Goal: Transaction & Acquisition: Book appointment/travel/reservation

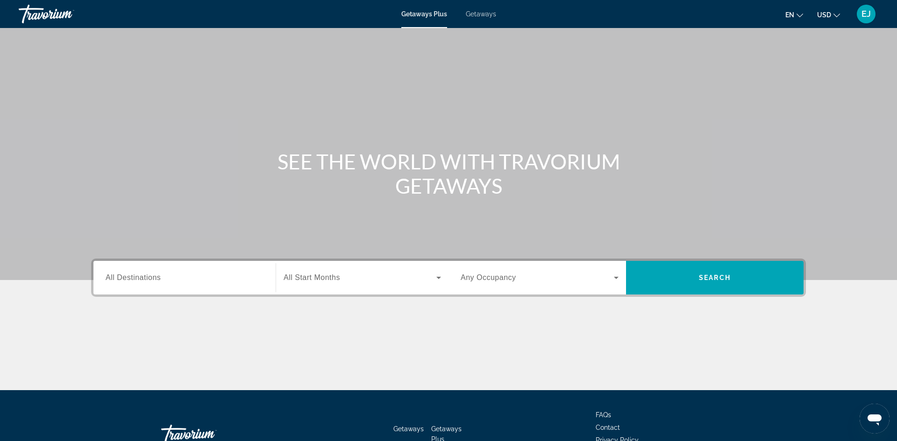
click at [117, 275] on span "All Destinations" at bounding box center [133, 278] width 55 height 8
click at [117, 275] on input "Destination All Destinations" at bounding box center [185, 278] width 158 height 11
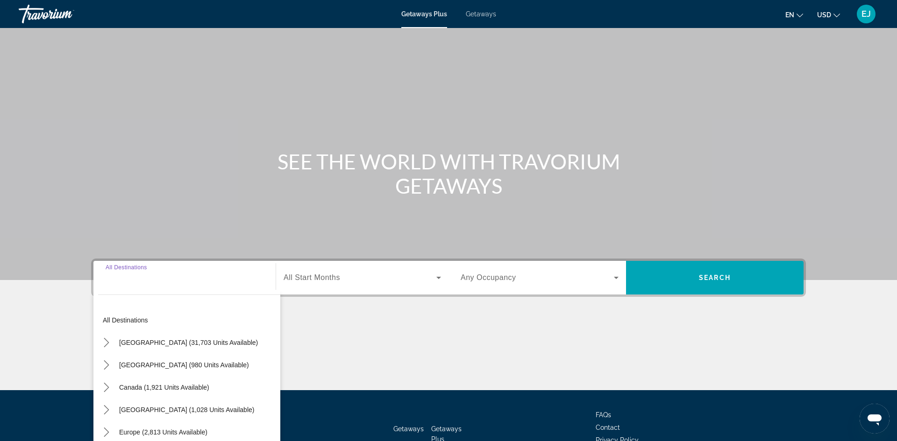
scroll to position [64, 0]
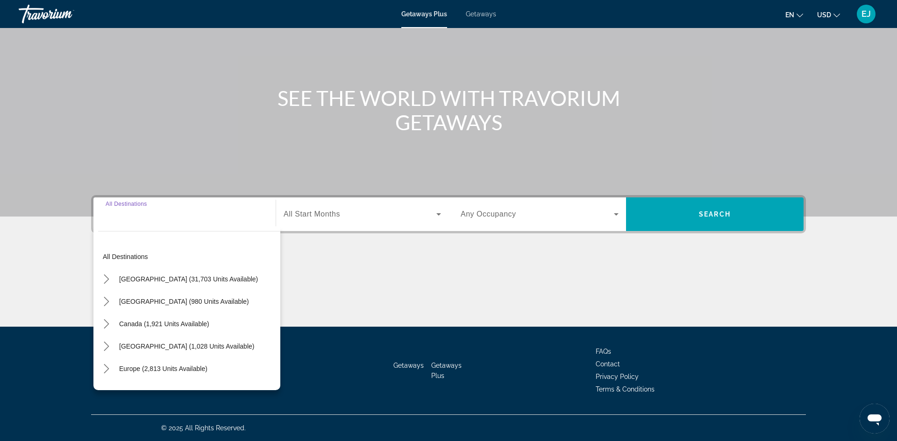
click at [163, 216] on input "Destination All Destinations" at bounding box center [185, 214] width 158 height 11
click at [166, 280] on span "[GEOGRAPHIC_DATA] (31,703 units available)" at bounding box center [188, 278] width 139 height 7
type input "**********"
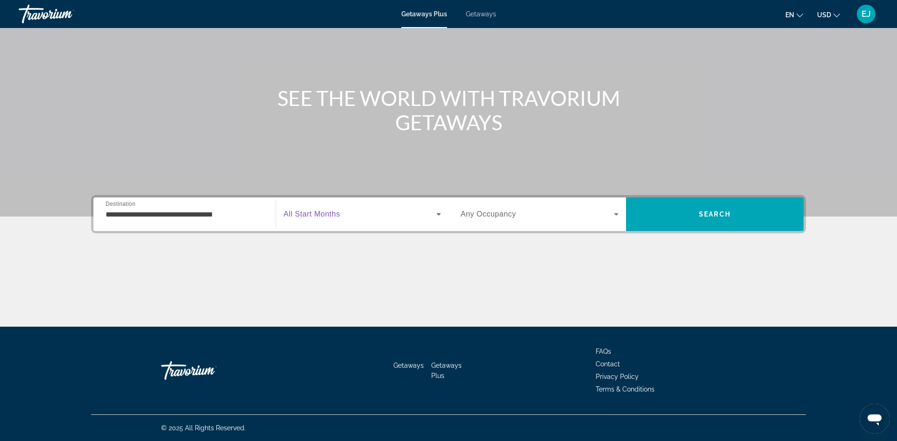
click at [438, 213] on icon "Search widget" at bounding box center [438, 214] width 11 height 11
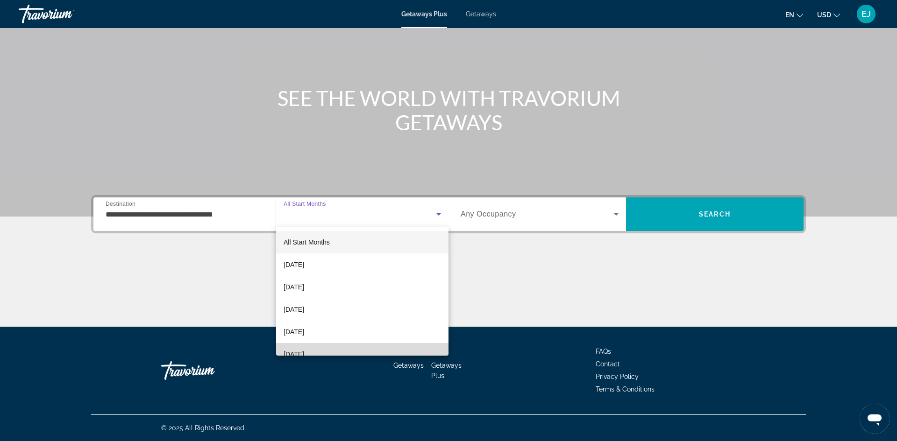
click at [304, 353] on span "[DATE]" at bounding box center [293, 354] width 21 height 11
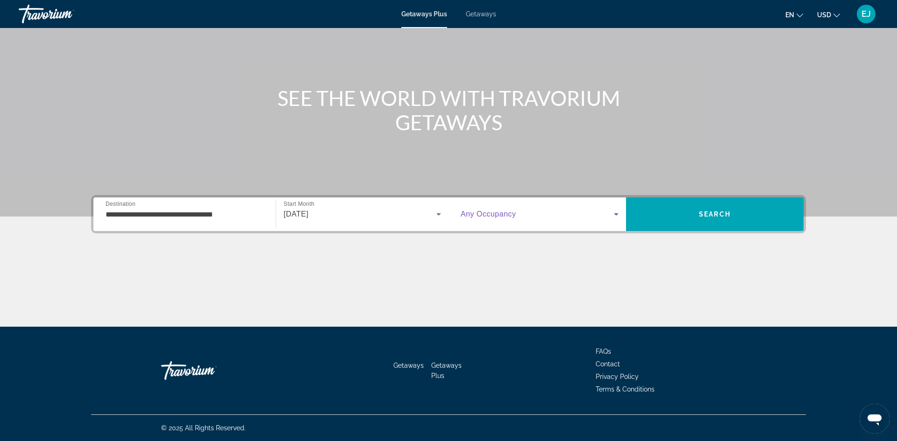
click at [616, 215] on icon "Search widget" at bounding box center [615, 214] width 11 height 11
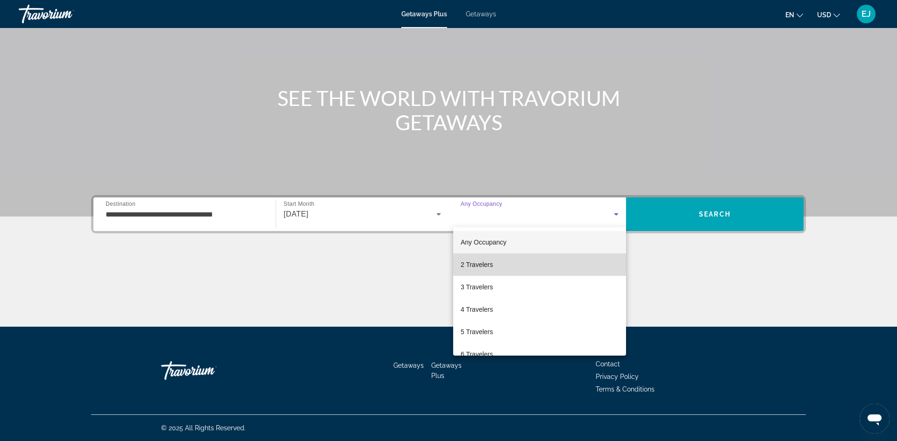
click at [498, 267] on mat-option "2 Travelers" at bounding box center [539, 265] width 173 height 22
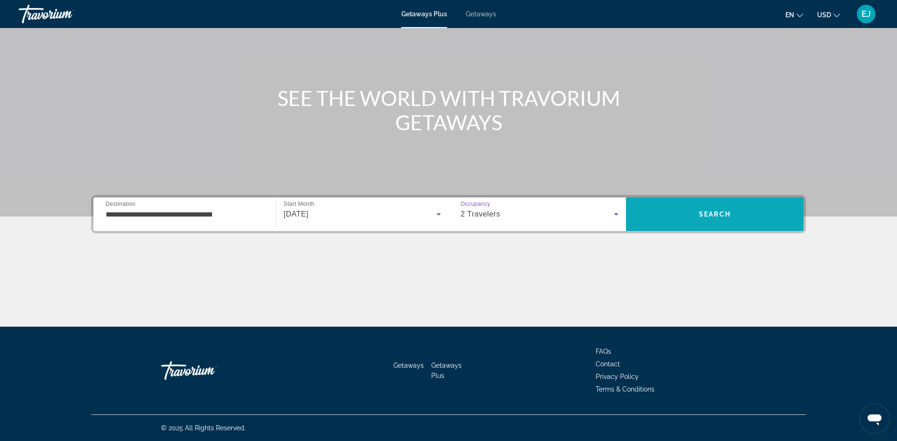
click at [708, 218] on span "Search" at bounding box center [715, 214] width 32 height 7
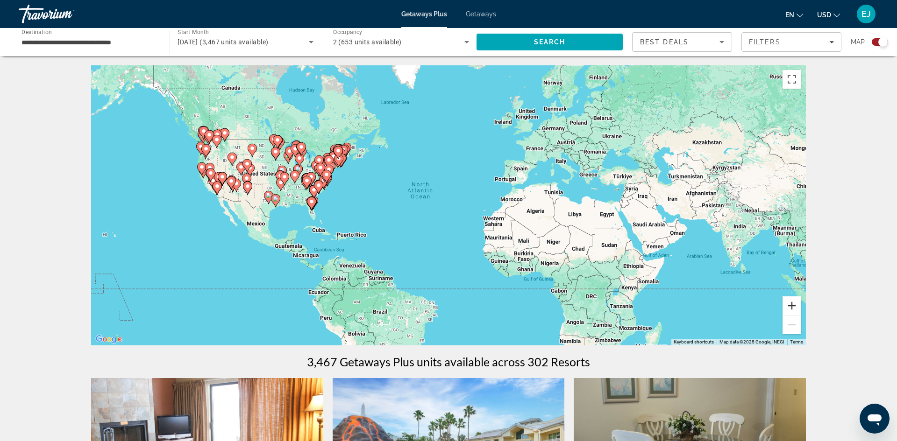
click at [794, 305] on button "Zoom in" at bounding box center [791, 306] width 19 height 19
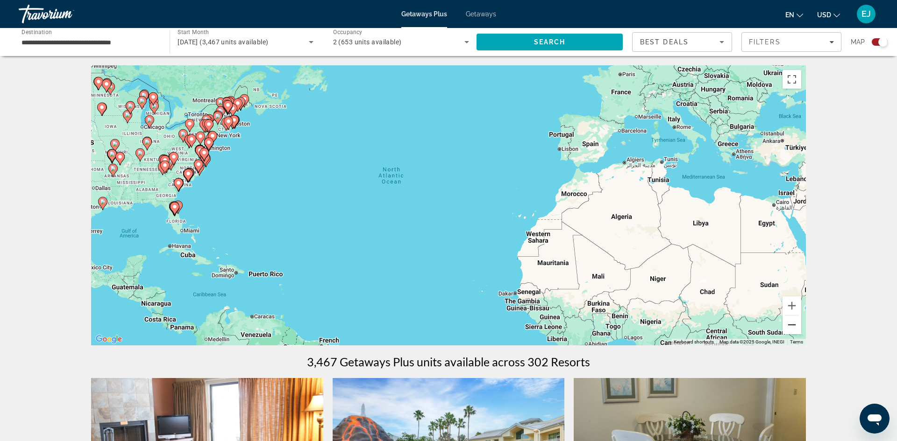
click at [791, 325] on button "Zoom out" at bounding box center [791, 325] width 19 height 19
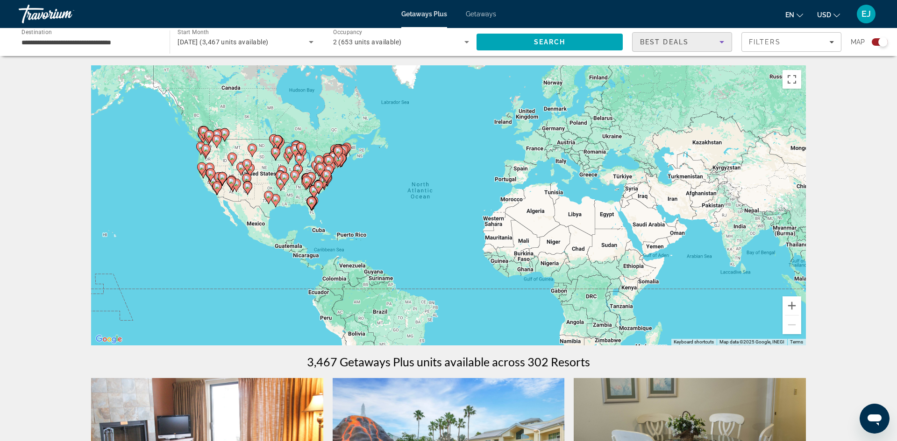
click at [722, 42] on icon "Sort by" at bounding box center [721, 42] width 5 height 2
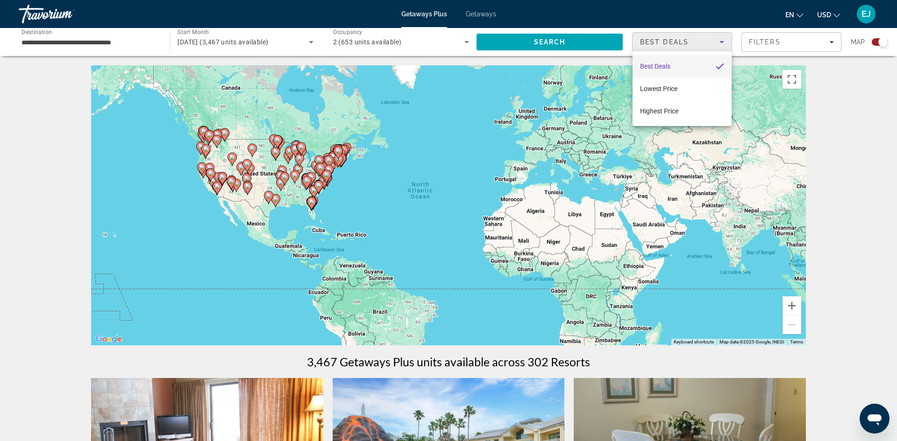
click at [722, 42] on div at bounding box center [448, 220] width 897 height 441
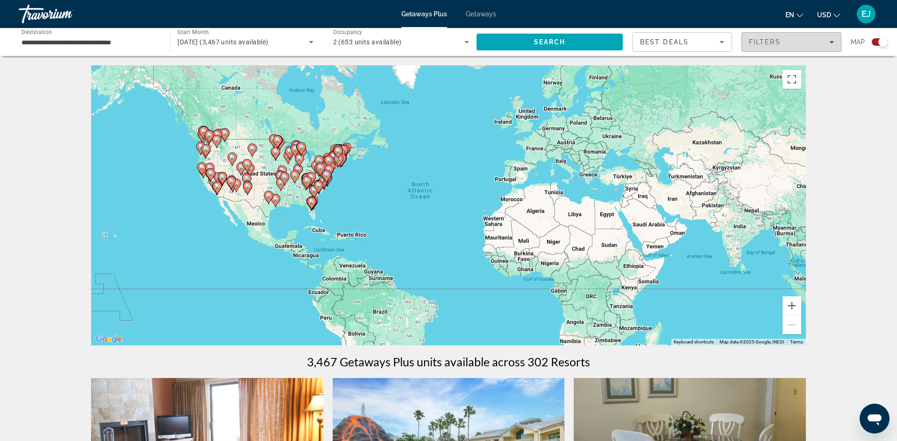
click at [831, 43] on icon "Filters" at bounding box center [831, 42] width 5 height 5
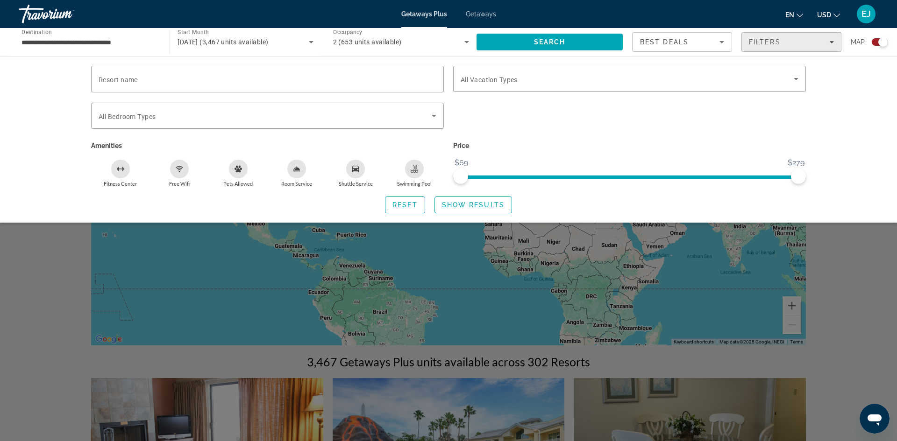
click at [831, 43] on icon "Filters" at bounding box center [831, 42] width 5 height 5
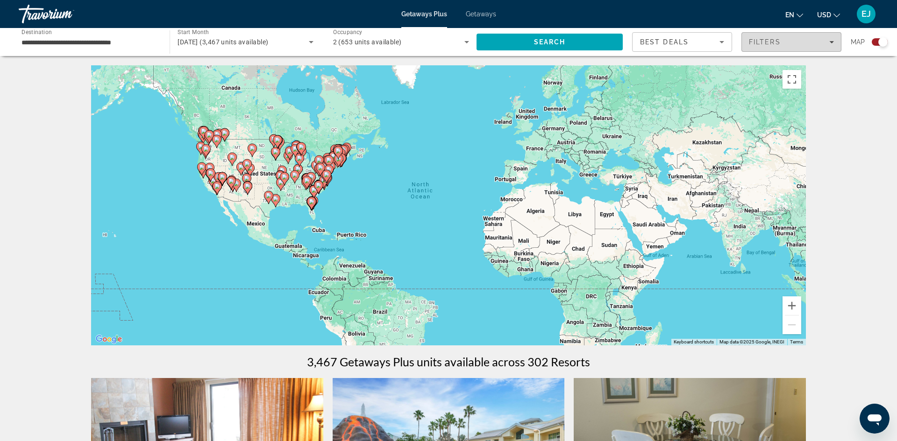
click at [833, 43] on span "Filters" at bounding box center [790, 42] width 99 height 22
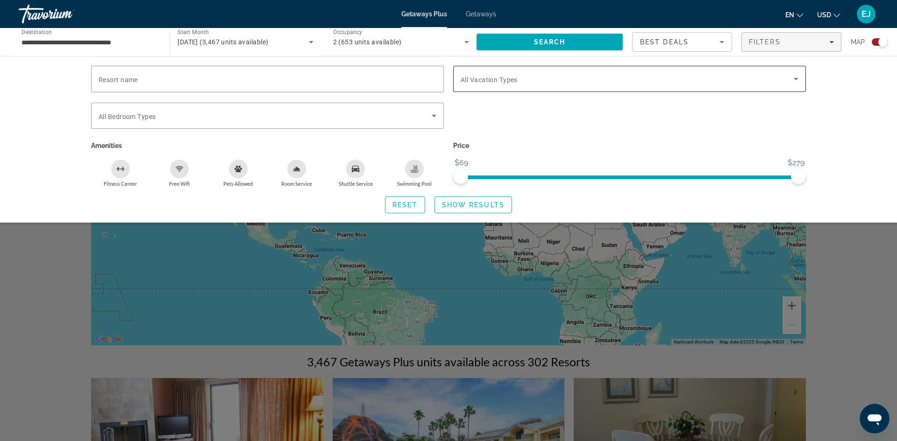
click at [797, 80] on icon "Search widget" at bounding box center [795, 78] width 11 height 11
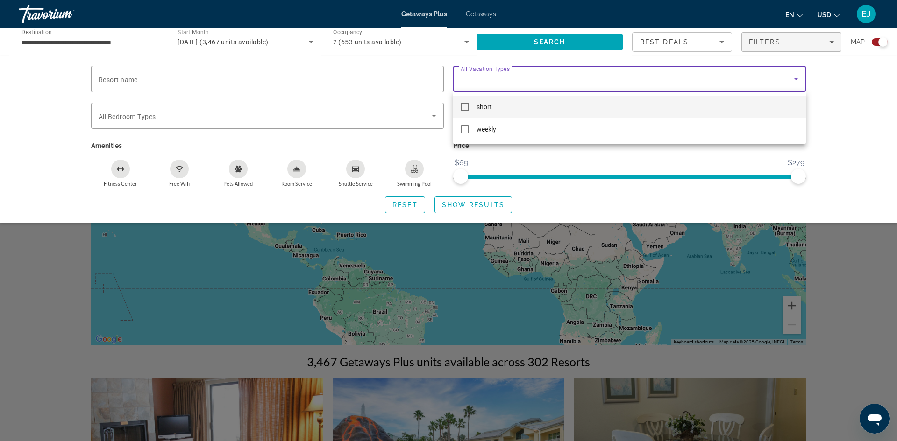
click at [115, 82] on div at bounding box center [448, 220] width 897 height 441
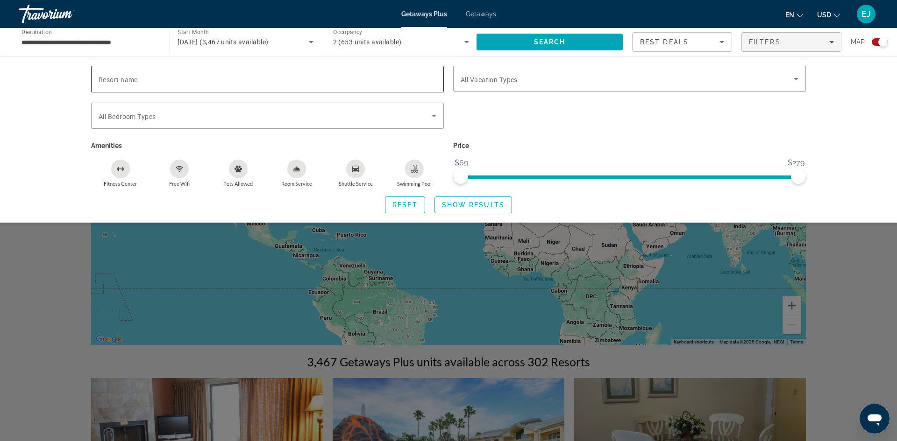
click at [145, 80] on input "Resort name" at bounding box center [268, 79] width 338 height 11
click at [515, 42] on span "Search" at bounding box center [549, 42] width 146 height 22
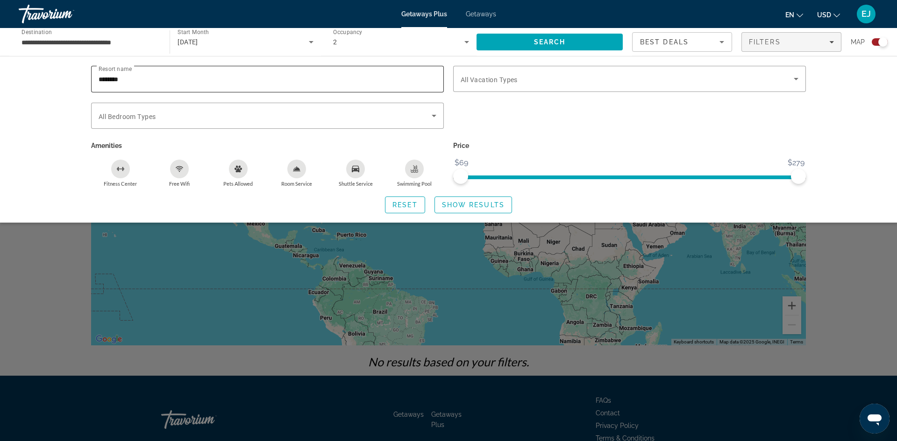
click at [128, 81] on input "********" at bounding box center [268, 79] width 338 height 11
type input "*"
type input "******"
click at [577, 42] on span "Search" at bounding box center [549, 42] width 146 height 22
click at [120, 78] on input "******" at bounding box center [268, 79] width 338 height 11
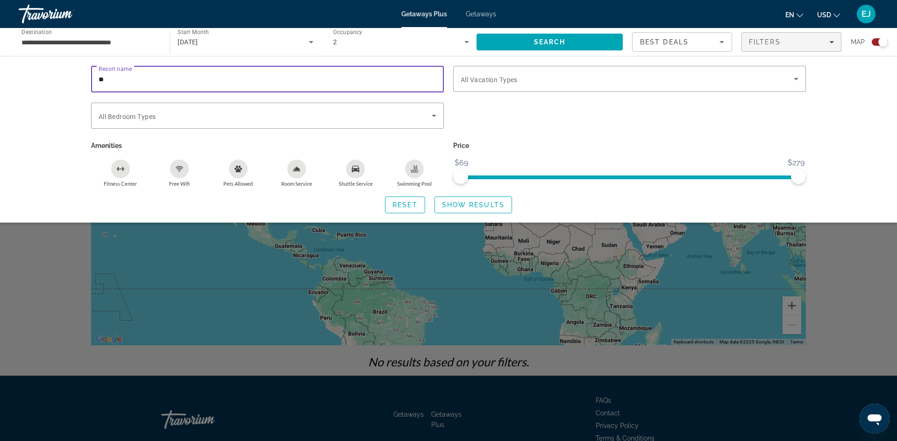
type input "*"
click at [120, 78] on input "Resort name" at bounding box center [268, 79] width 338 height 11
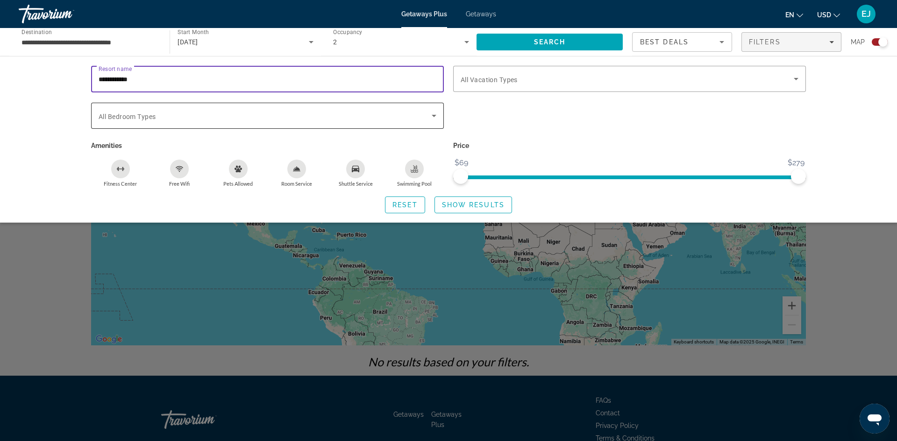
type input "**********"
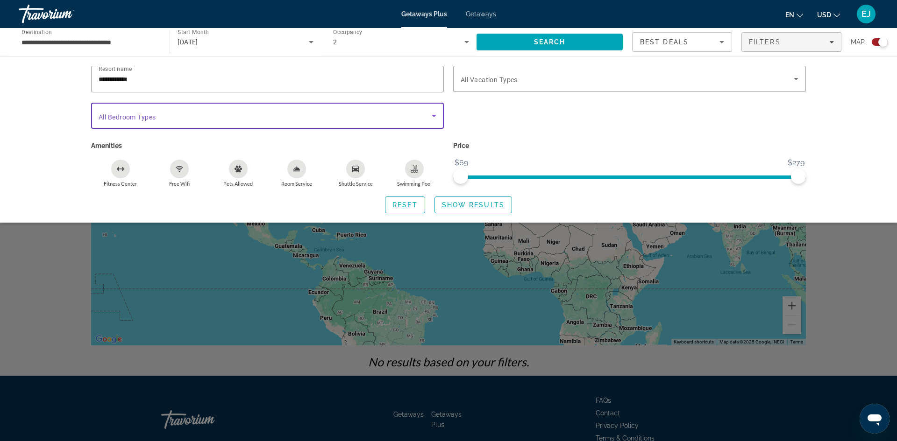
click at [433, 115] on icon "Search widget" at bounding box center [433, 116] width 5 height 2
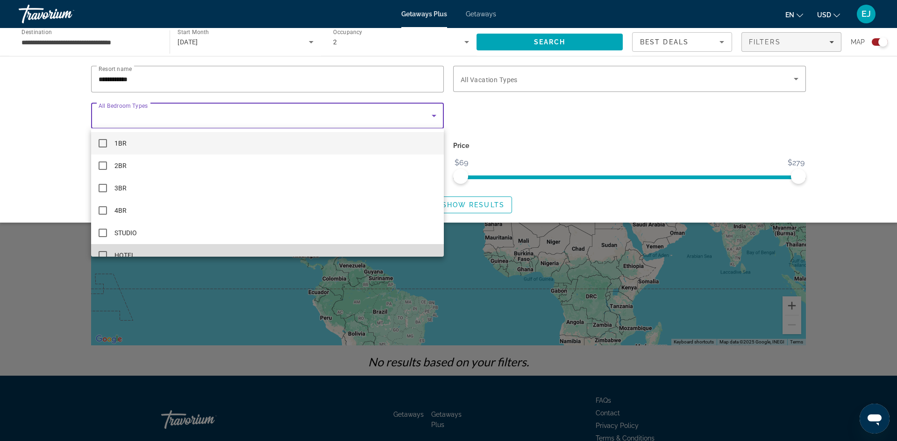
click at [102, 252] on mat-pseudo-checkbox at bounding box center [103, 255] width 8 height 8
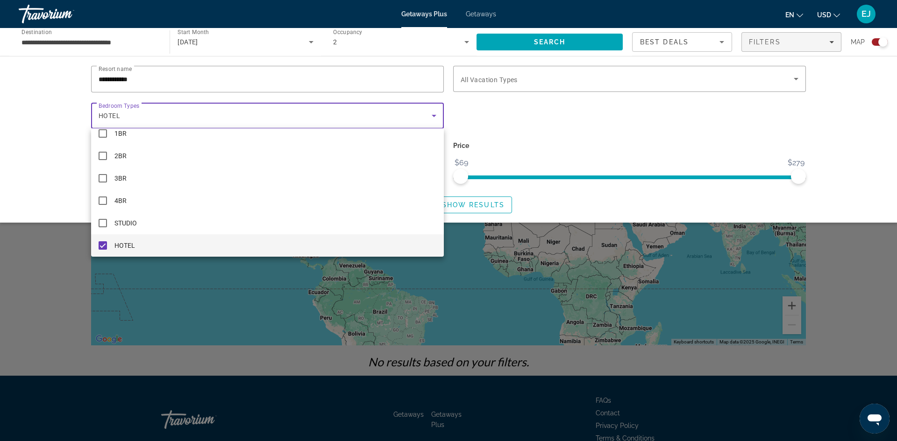
click at [794, 78] on div at bounding box center [448, 220] width 897 height 441
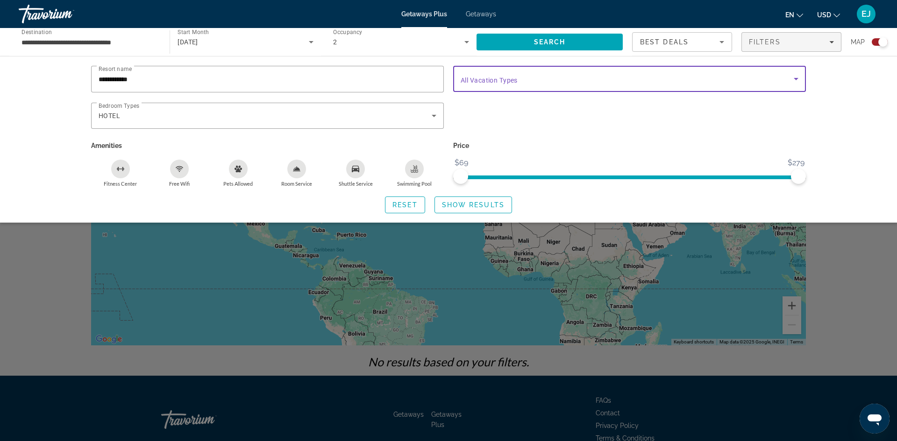
click at [794, 78] on icon "Search widget" at bounding box center [795, 78] width 11 height 11
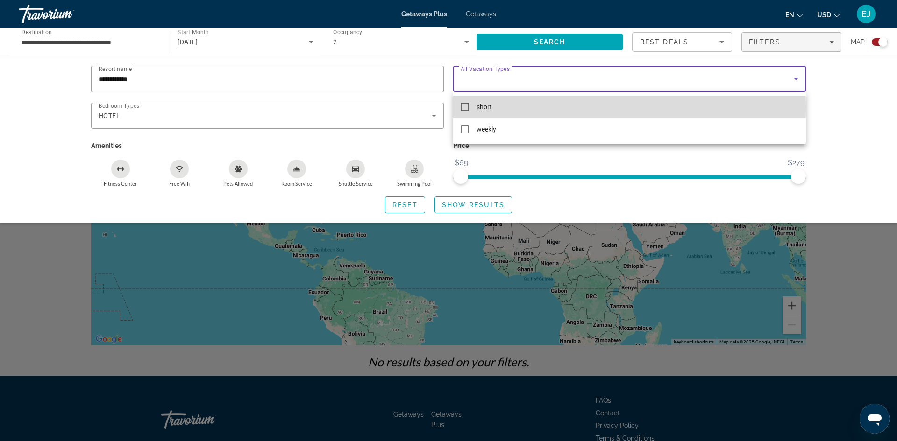
click at [464, 106] on mat-pseudo-checkbox at bounding box center [464, 107] width 8 height 8
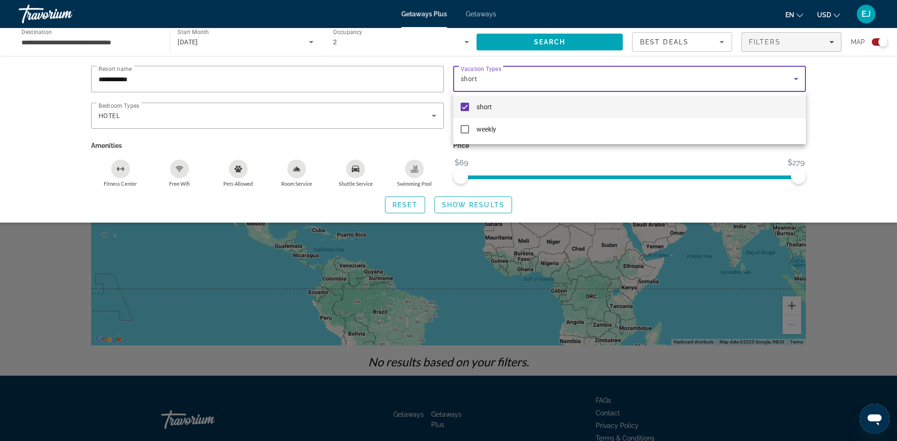
click at [470, 203] on div at bounding box center [448, 220] width 897 height 441
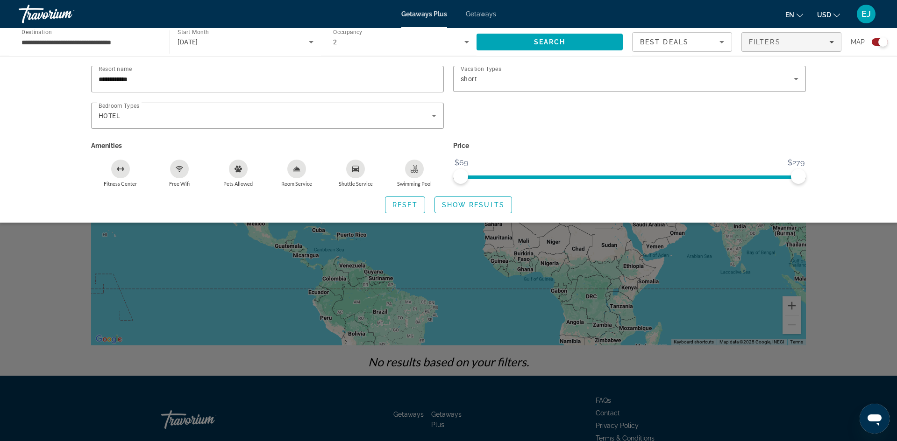
click at [470, 203] on span "Show Results" at bounding box center [473, 204] width 63 height 7
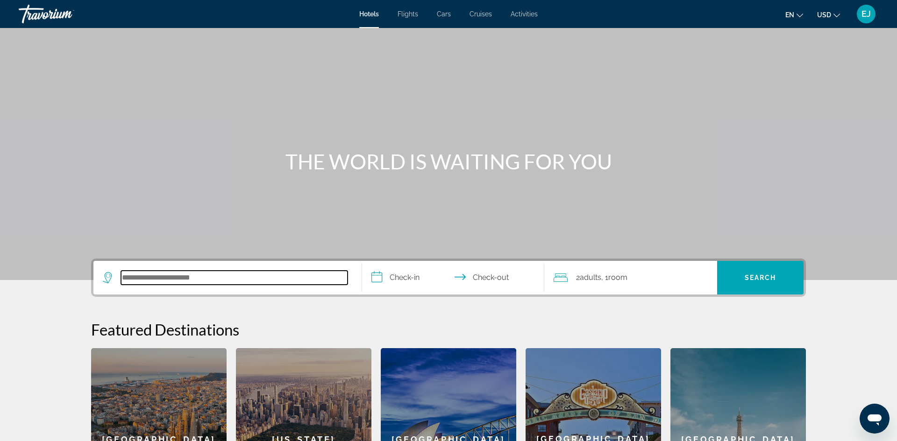
click at [140, 281] on input "Search hotel destination" at bounding box center [234, 278] width 226 height 14
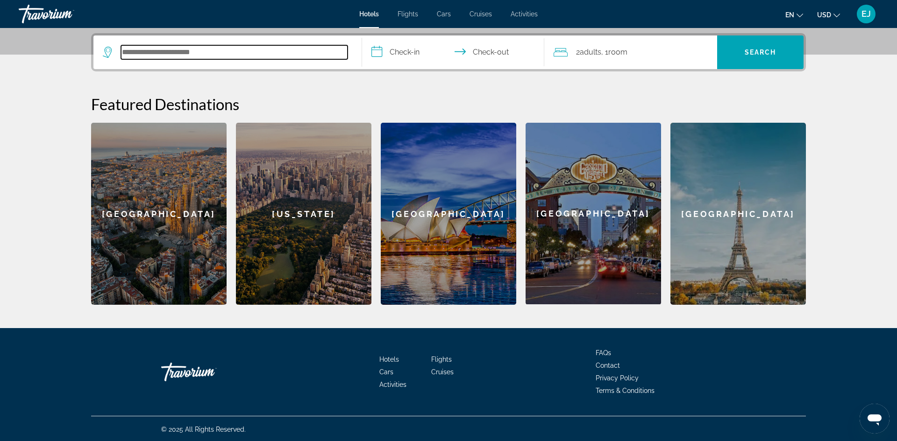
scroll to position [227, 0]
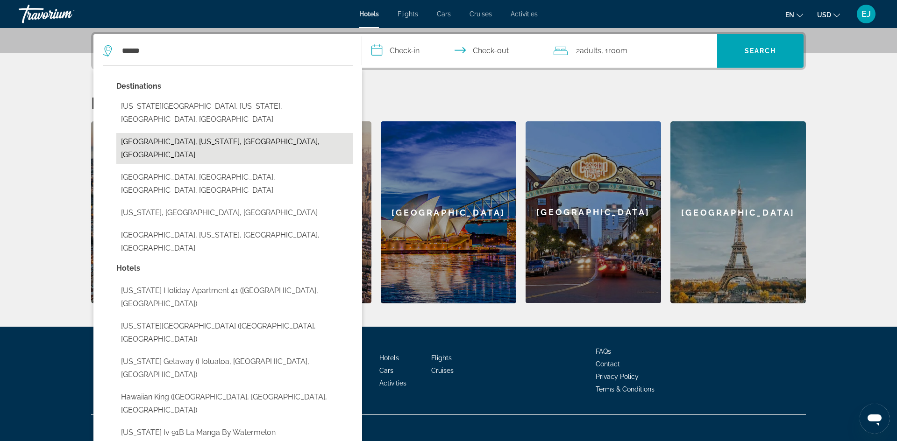
click at [184, 133] on button "Hawaiian Ocean View, Hawaii, HI, United States" at bounding box center [234, 148] width 236 height 31
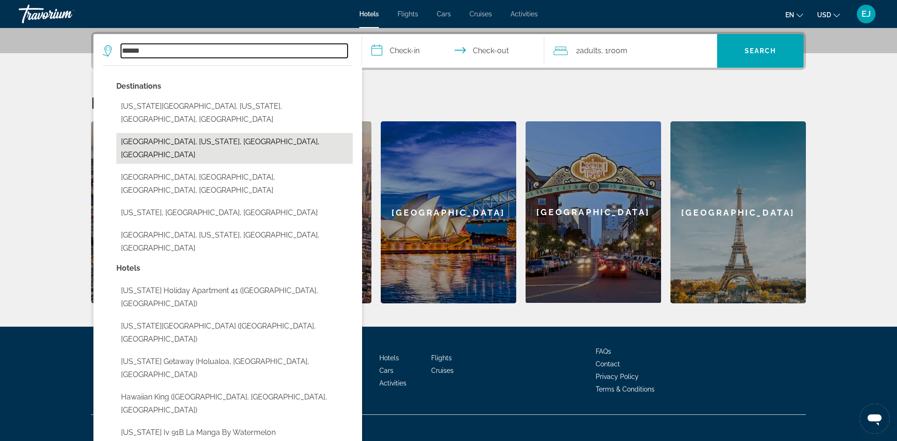
type input "**********"
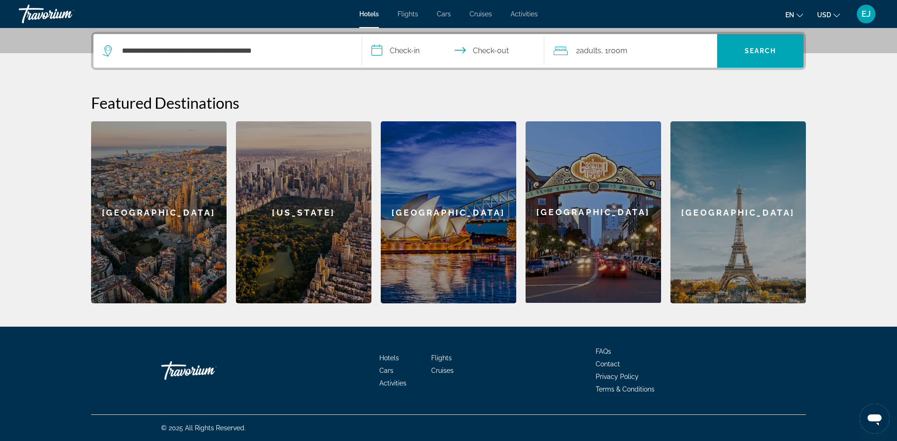
click at [397, 49] on input "**********" at bounding box center [455, 52] width 186 height 36
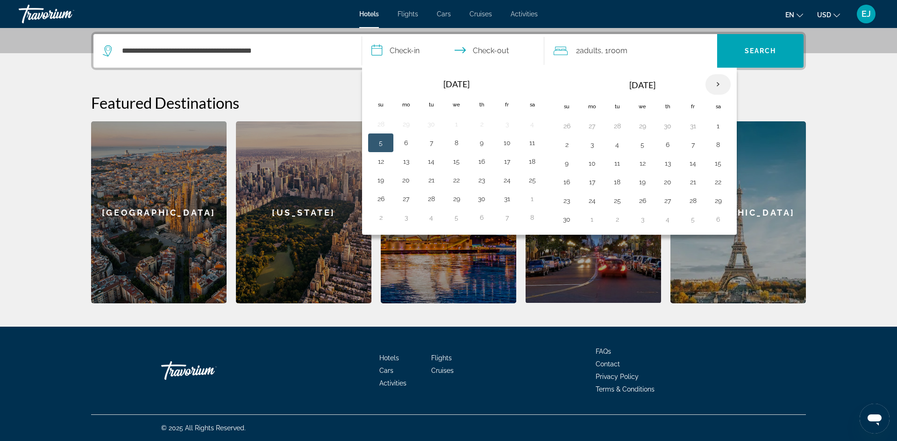
click at [719, 84] on th "Next month" at bounding box center [717, 84] width 25 height 21
click at [718, 84] on th "Next month" at bounding box center [717, 84] width 25 height 21
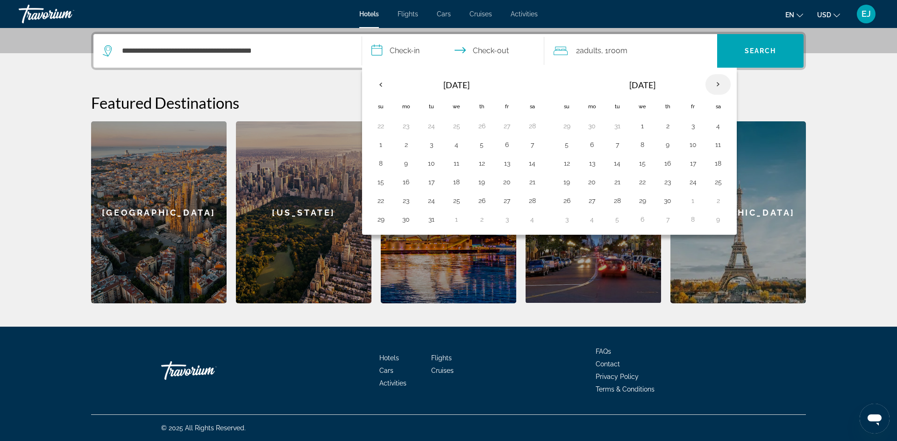
click at [718, 84] on th "Next month" at bounding box center [717, 84] width 25 height 21
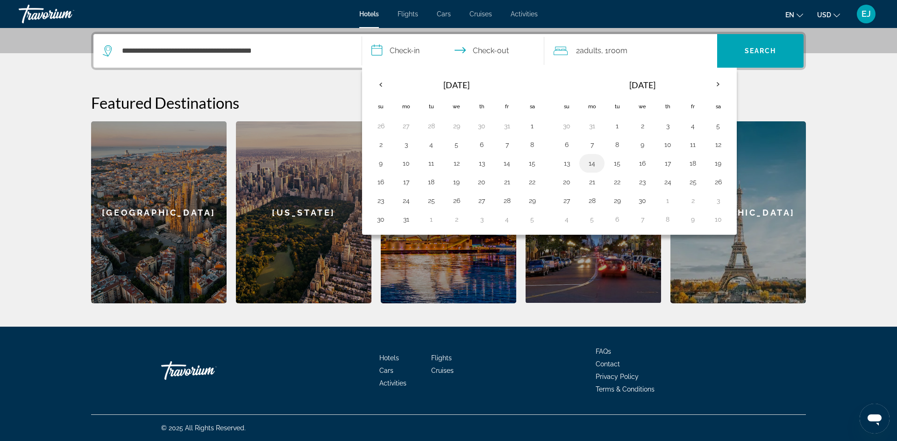
click at [592, 164] on button "14" at bounding box center [591, 163] width 15 height 13
click at [593, 182] on button "21" at bounding box center [591, 182] width 15 height 13
type input "**********"
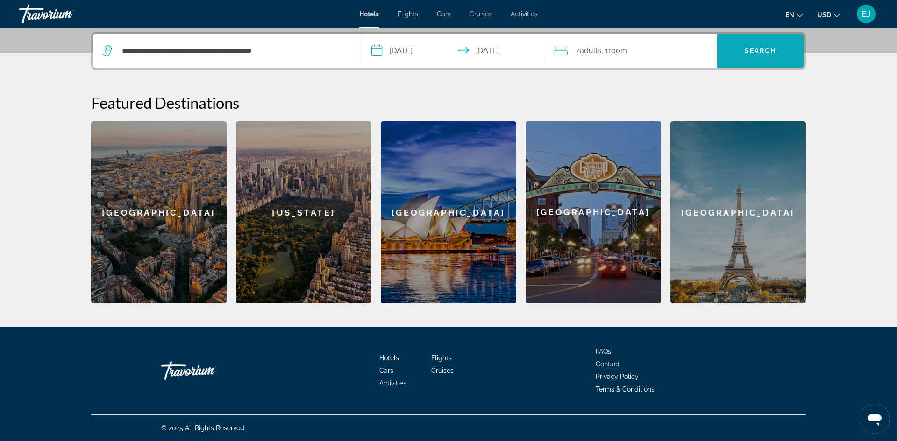
click at [761, 49] on span "Search" at bounding box center [760, 50] width 32 height 7
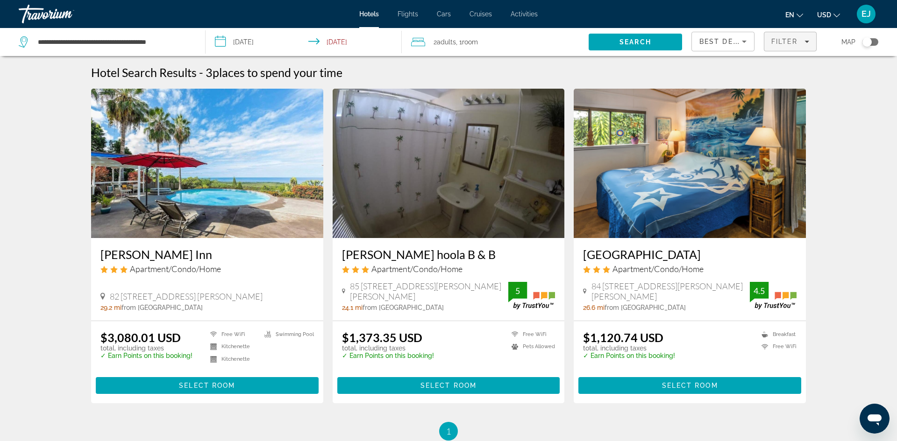
click at [807, 40] on icon "Filters" at bounding box center [806, 41] width 5 height 5
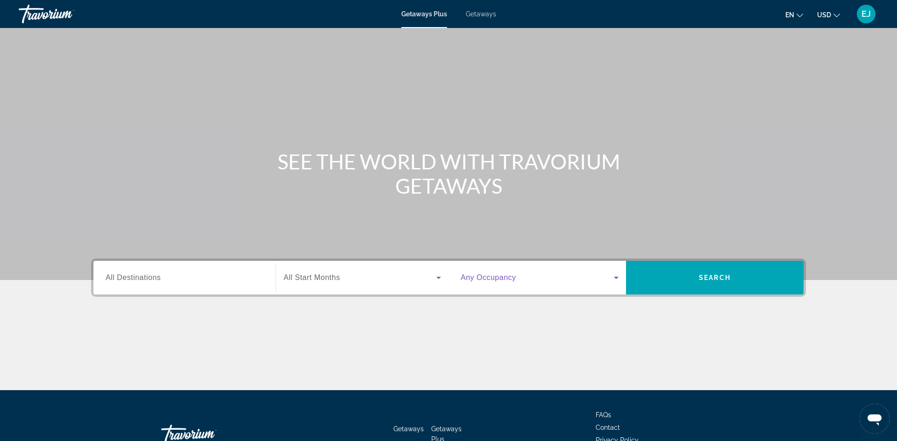
click at [618, 277] on icon "Search widget" at bounding box center [616, 278] width 5 height 2
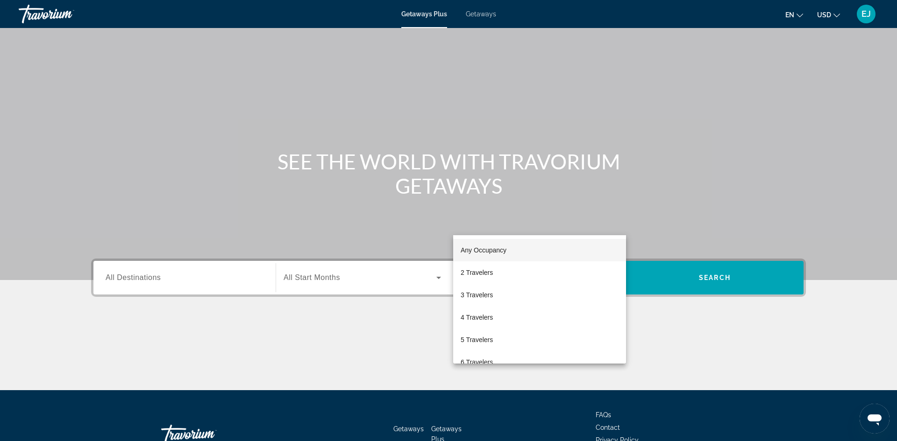
scroll to position [64, 0]
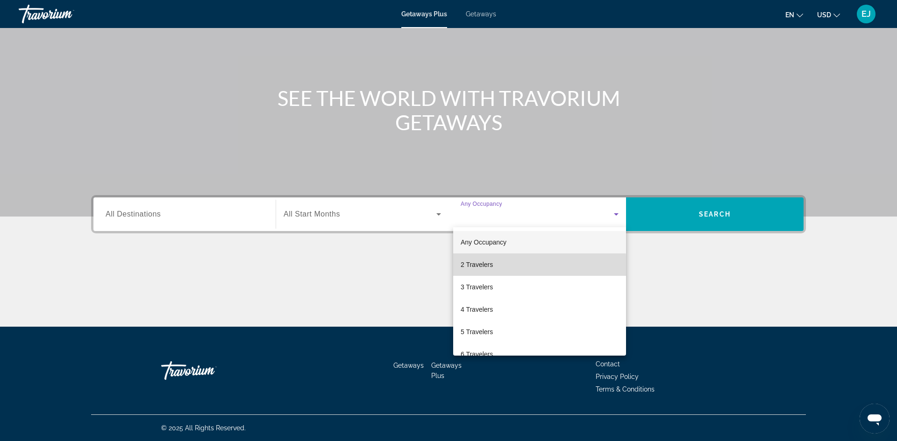
click at [509, 266] on mat-option "2 Travelers" at bounding box center [539, 265] width 173 height 22
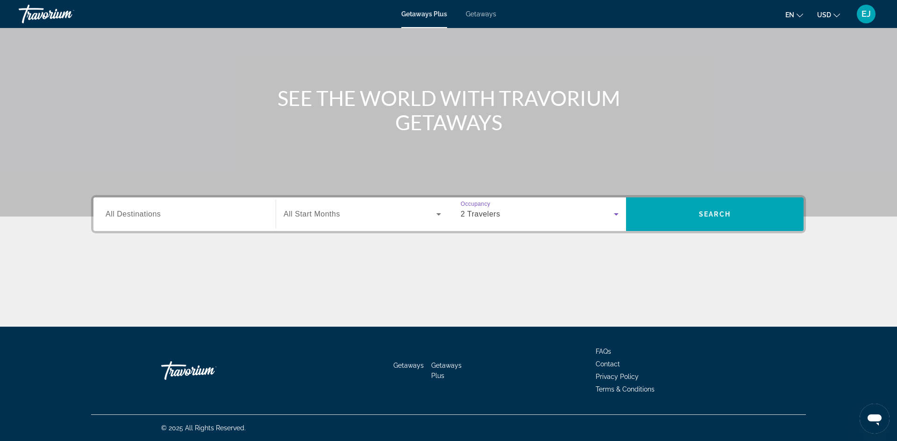
click at [440, 214] on icon "Search widget" at bounding box center [438, 214] width 11 height 11
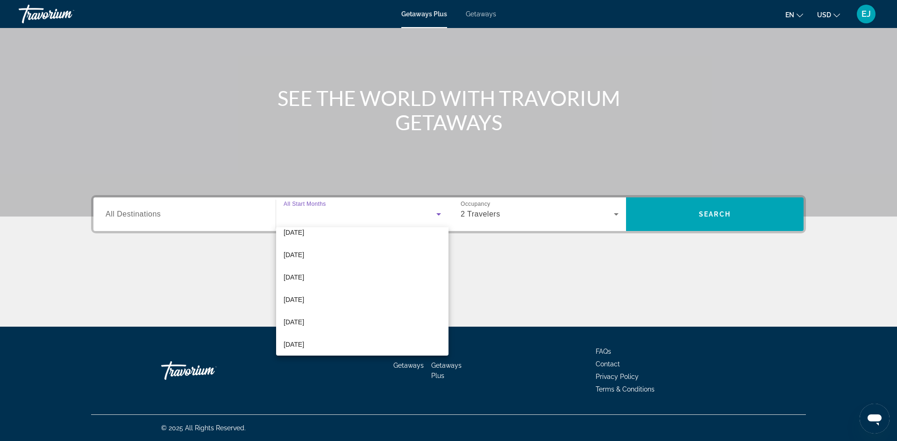
scroll to position [193, 0]
click at [301, 339] on span "[DATE]" at bounding box center [293, 340] width 21 height 11
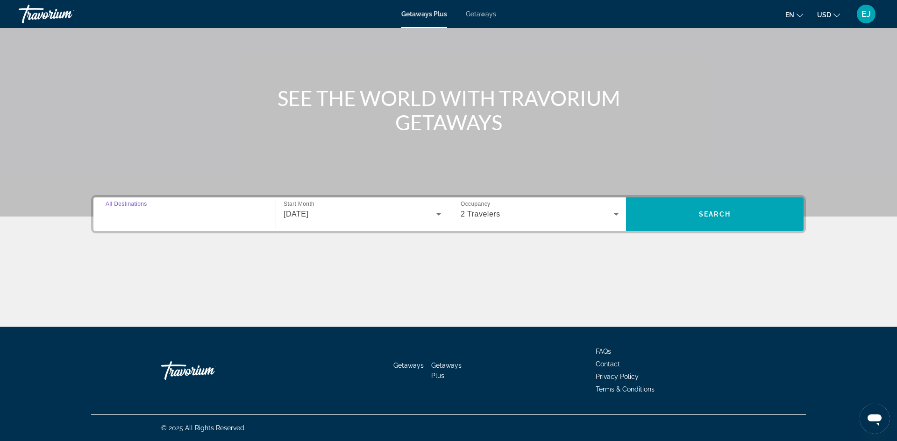
click at [166, 217] on input "Destination All Destinations" at bounding box center [185, 214] width 158 height 11
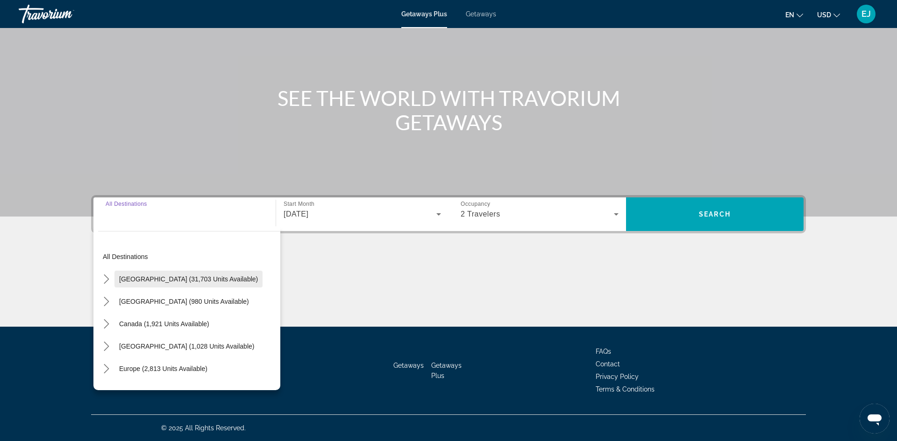
click at [159, 284] on span "Select destination: United States (31,703 units available)" at bounding box center [188, 279] width 148 height 22
type input "**********"
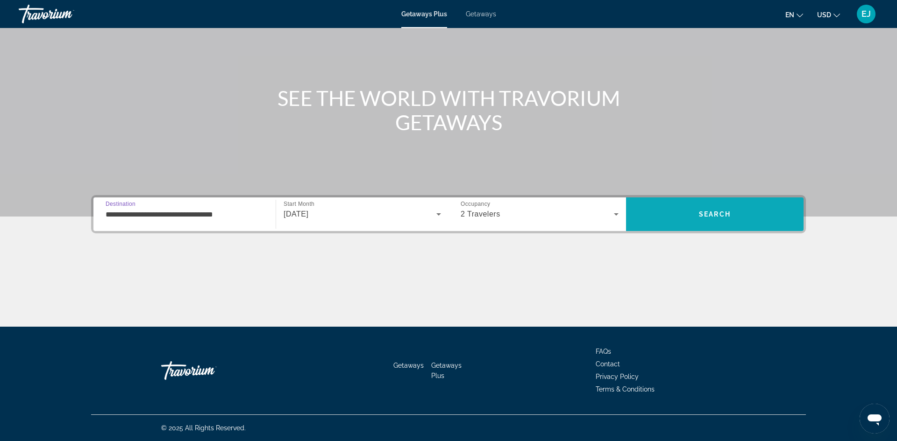
click at [701, 217] on span "Search" at bounding box center [715, 214] width 32 height 7
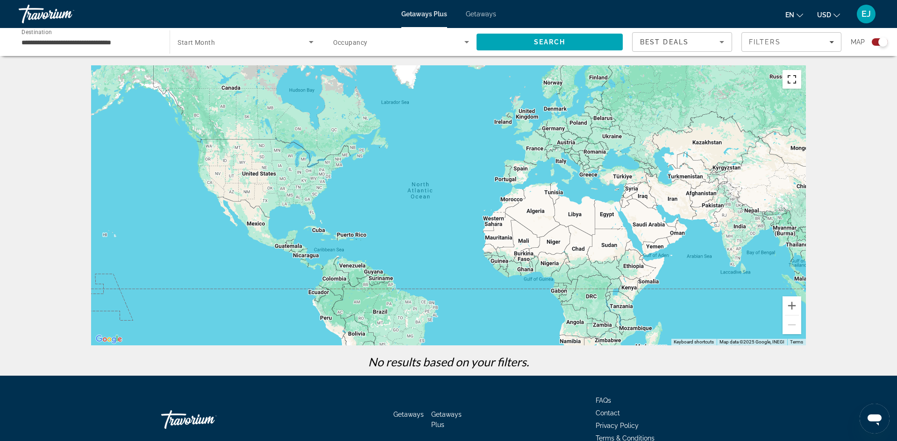
click at [791, 80] on button "Toggle fullscreen view" at bounding box center [791, 79] width 19 height 19
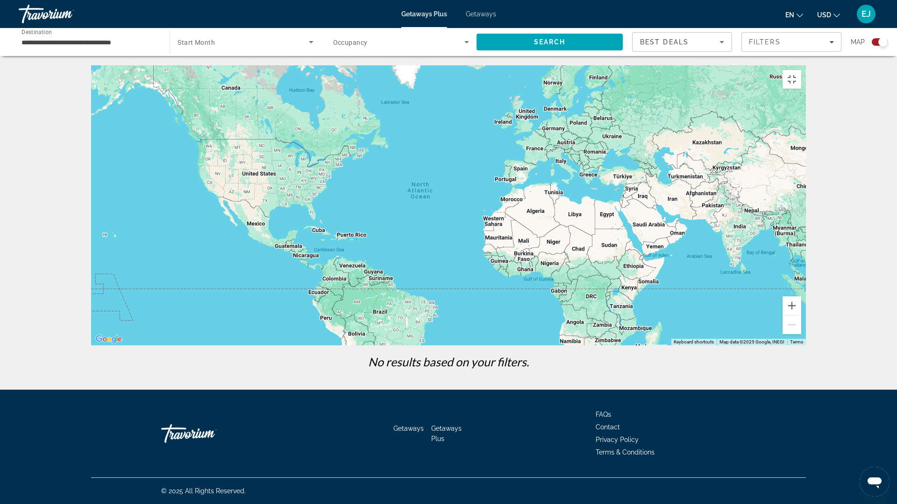
click at [91, 154] on div "Main content" at bounding box center [448, 205] width 714 height 280
click at [348, 346] on div "Main content" at bounding box center [448, 205] width 714 height 280
click at [801, 70] on button "Toggle fullscreen view" at bounding box center [791, 79] width 19 height 19
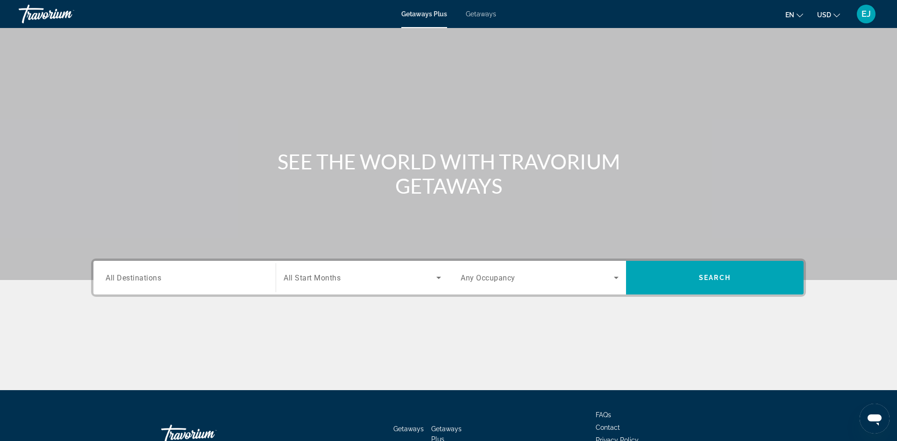
click at [204, 279] on input "Destination All Destinations" at bounding box center [185, 278] width 158 height 11
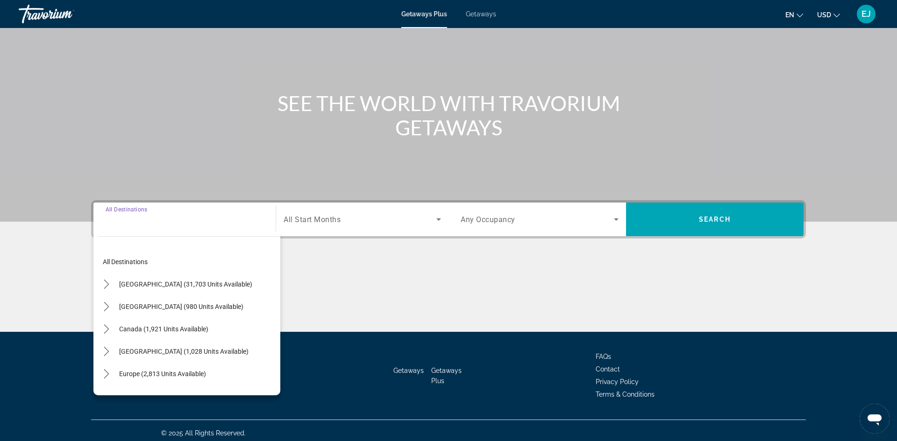
scroll to position [64, 0]
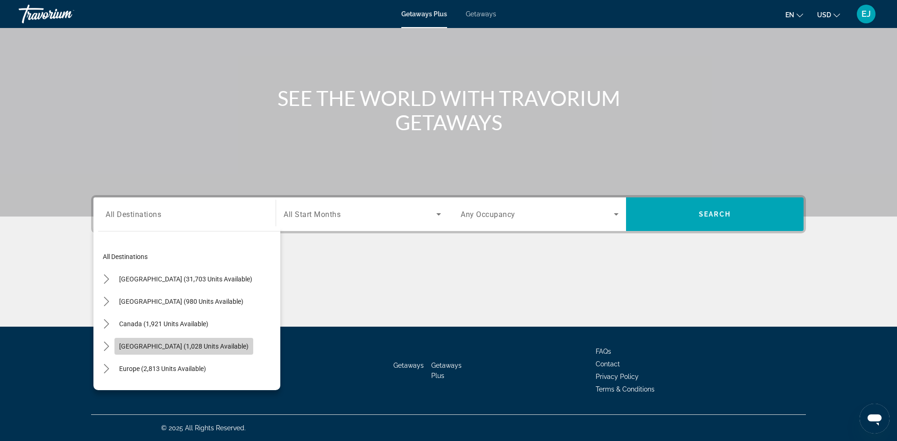
click at [225, 345] on span "[GEOGRAPHIC_DATA] (1,028 units available)" at bounding box center [183, 346] width 129 height 7
type input "**********"
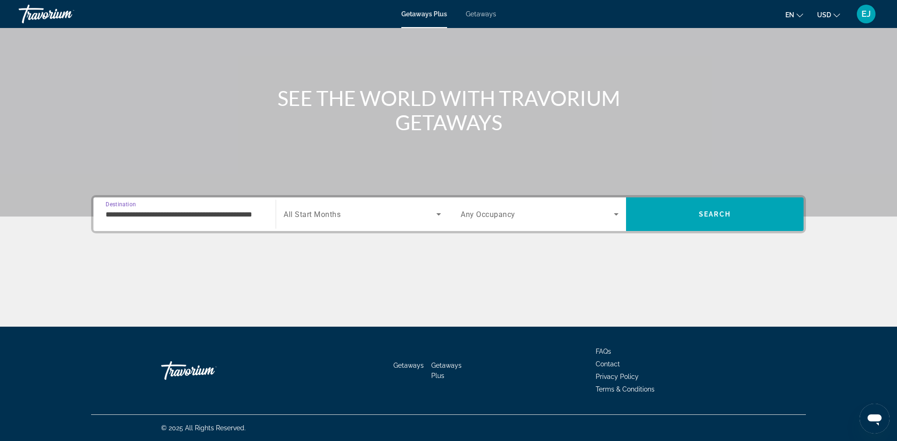
click at [438, 216] on icon "Search widget" at bounding box center [438, 214] width 11 height 11
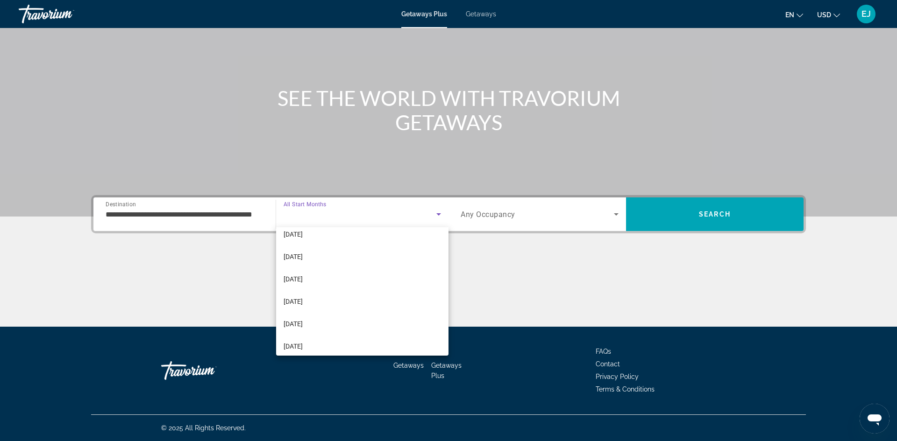
scroll to position [193, 0]
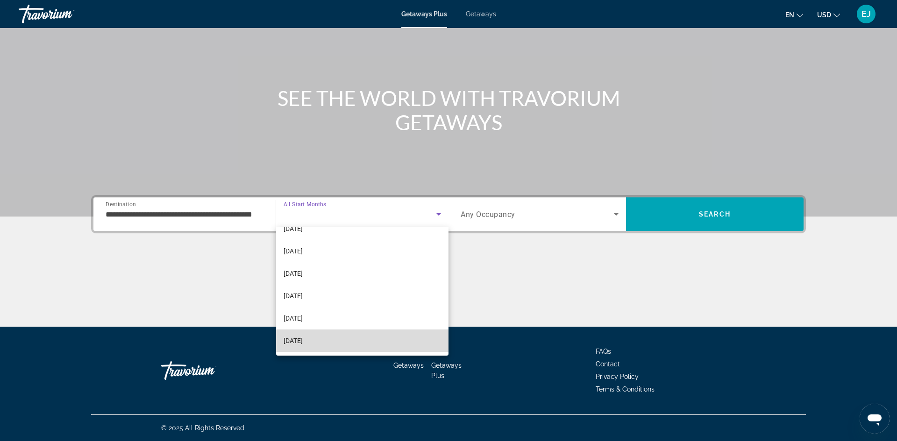
click at [303, 342] on span "[DATE]" at bounding box center [292, 340] width 19 height 11
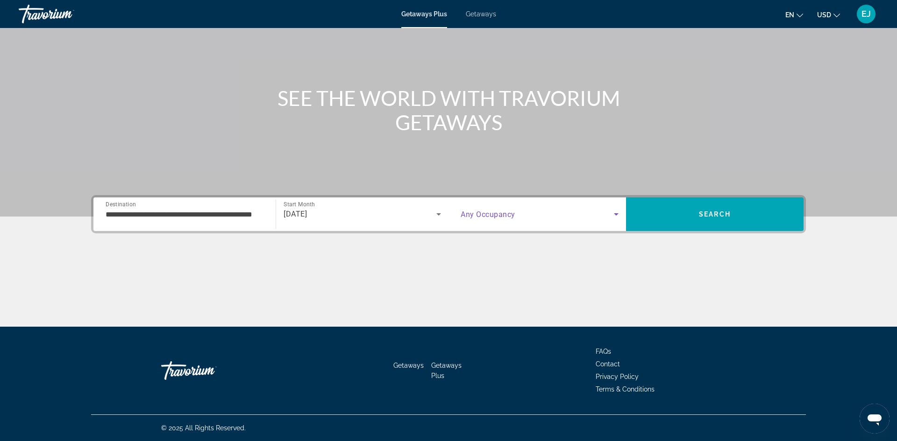
click at [615, 215] on icon "Search widget" at bounding box center [616, 214] width 5 height 2
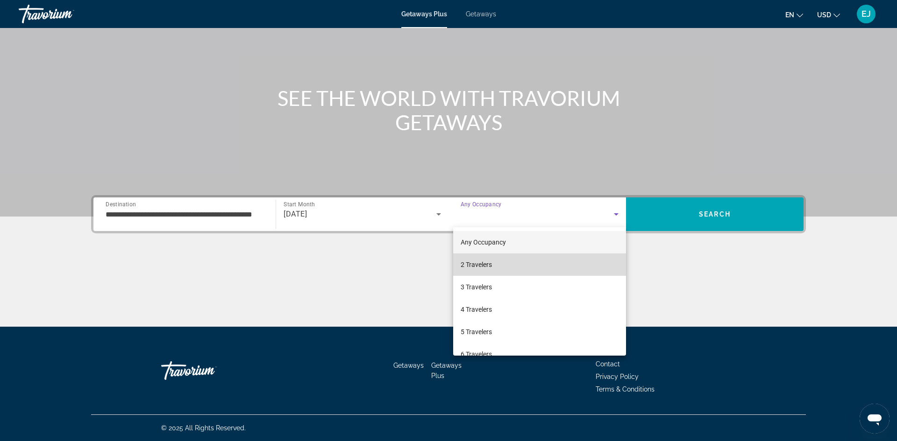
click at [480, 265] on span "2 Travelers" at bounding box center [475, 264] width 31 height 11
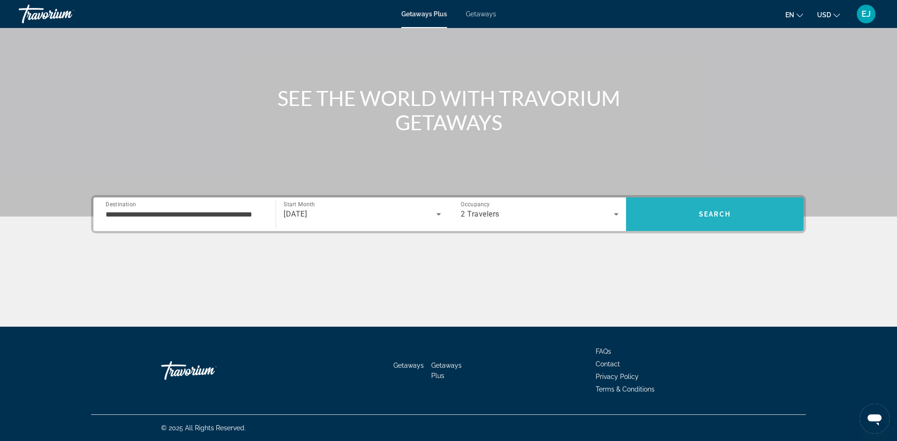
click at [674, 208] on span "Search" at bounding box center [714, 214] width 177 height 22
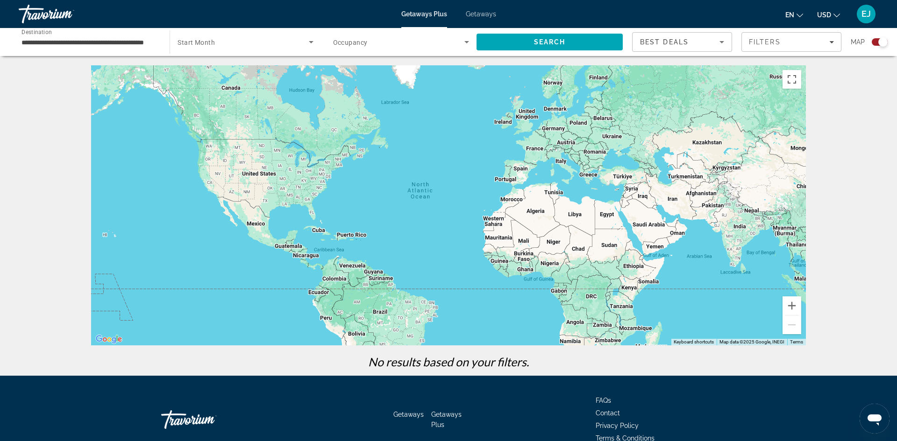
click at [724, 41] on icon "Sort by" at bounding box center [721, 41] width 11 height 11
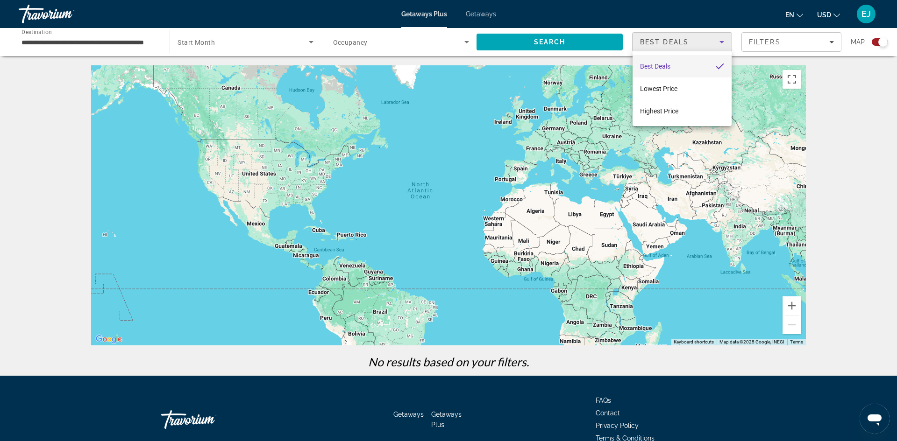
click at [689, 67] on mat-option "Best Deals" at bounding box center [681, 66] width 99 height 22
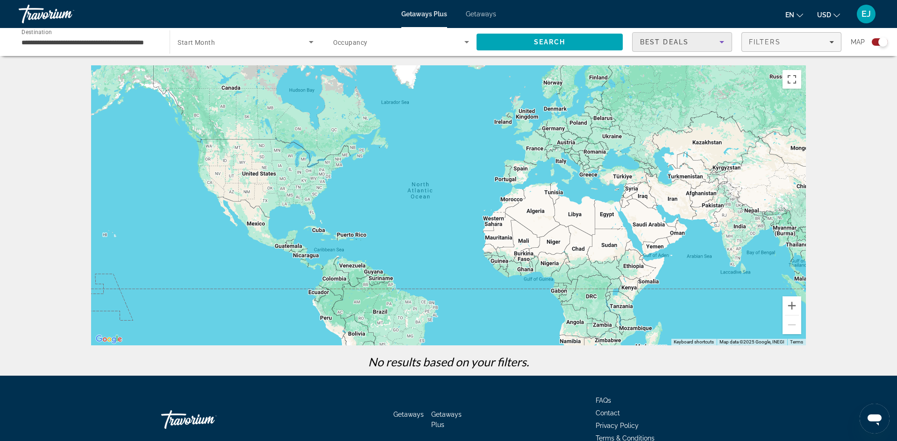
click at [832, 42] on icon "Filters" at bounding box center [831, 42] width 5 height 5
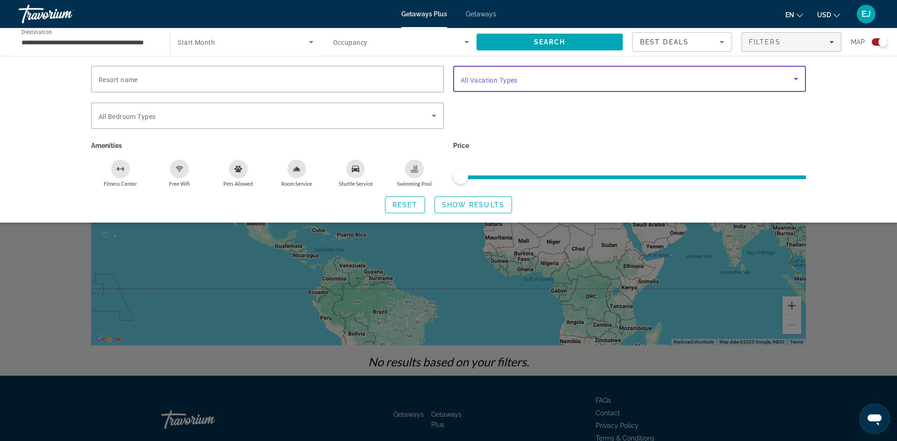
click at [797, 78] on icon "Search widget" at bounding box center [795, 79] width 5 height 2
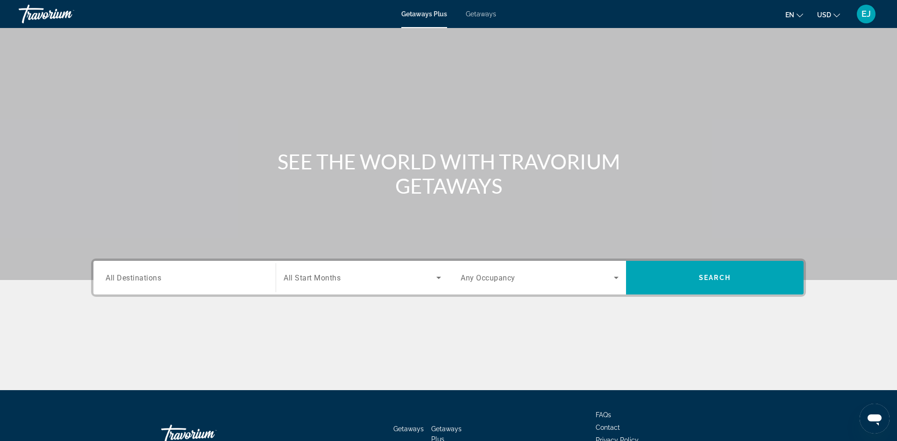
click at [482, 14] on span "Getaways" at bounding box center [481, 13] width 30 height 7
click at [865, 14] on span "EJ" at bounding box center [865, 13] width 9 height 9
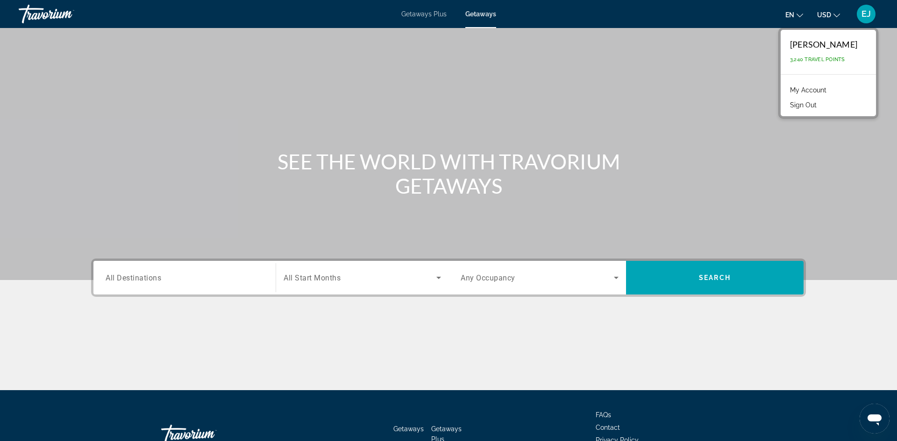
click at [821, 104] on button "Sign Out" at bounding box center [803, 105] width 36 height 12
